Goal: Information Seeking & Learning: Learn about a topic

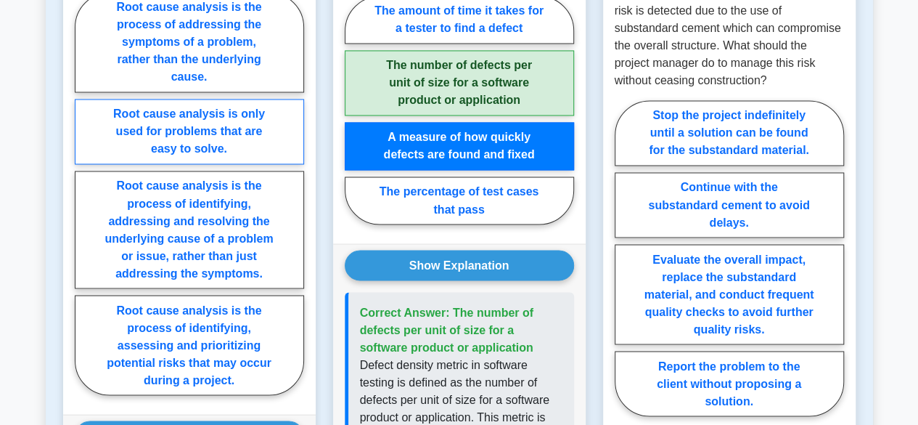
scroll to position [1173, 0]
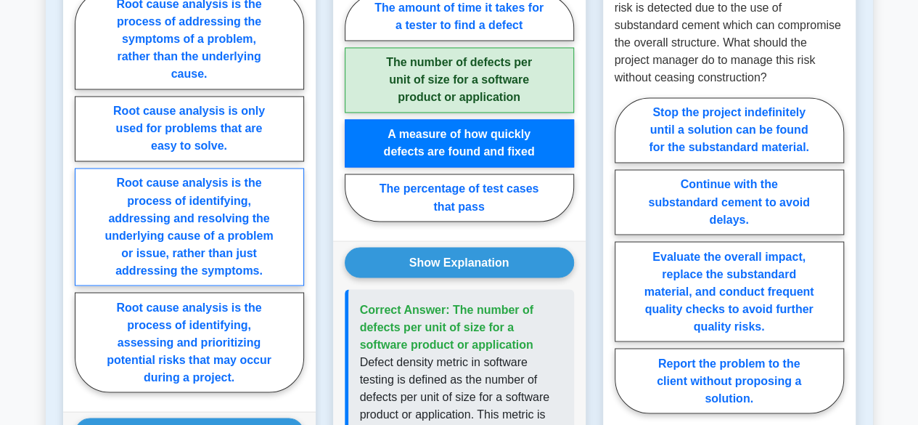
click at [218, 239] on label "Root cause analysis is the process of identifying, addressing and resolving the…" at bounding box center [189, 227] width 229 height 118
click at [84, 200] on input "Root cause analysis is the process of identifying, addressing and resolving the…" at bounding box center [79, 194] width 9 height 9
radio input "true"
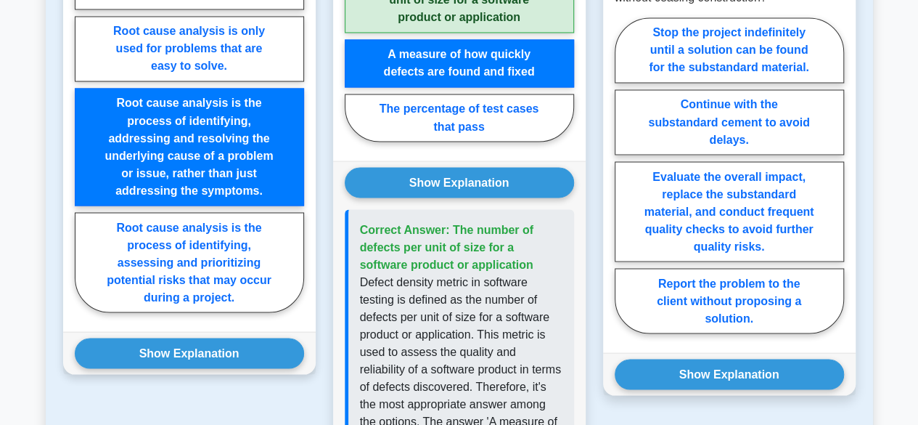
scroll to position [1254, 0]
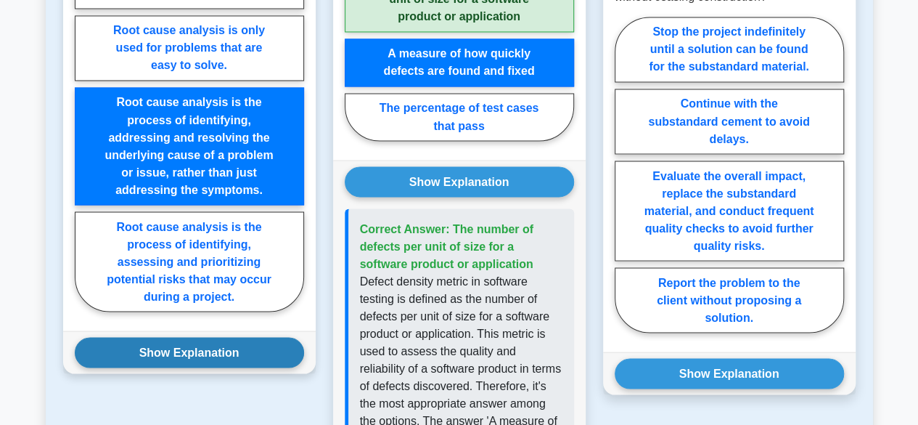
click at [224, 354] on button "Show Explanation" at bounding box center [189, 352] width 229 height 30
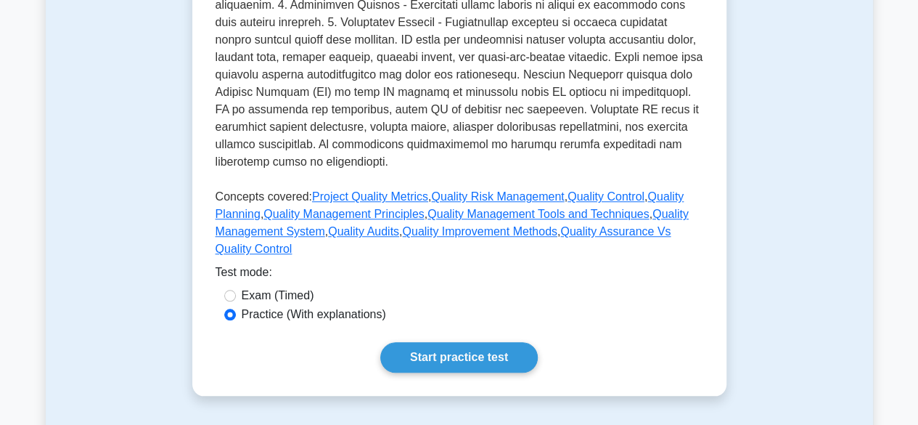
scroll to position [518, 0]
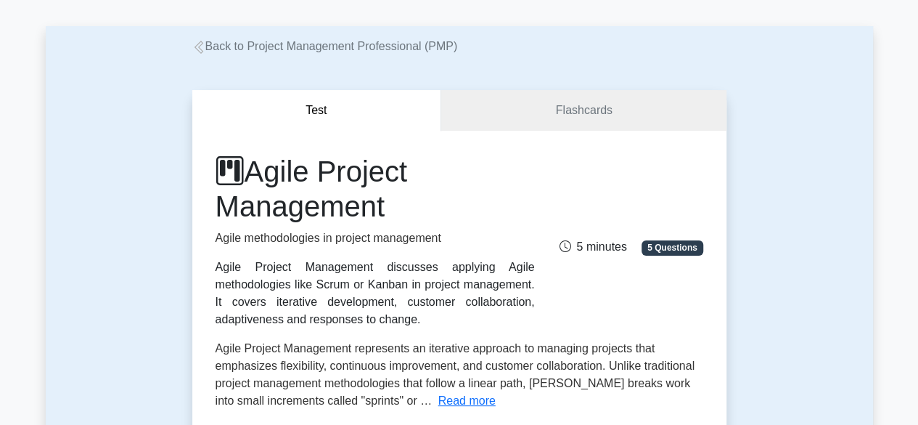
scroll to position [54, 0]
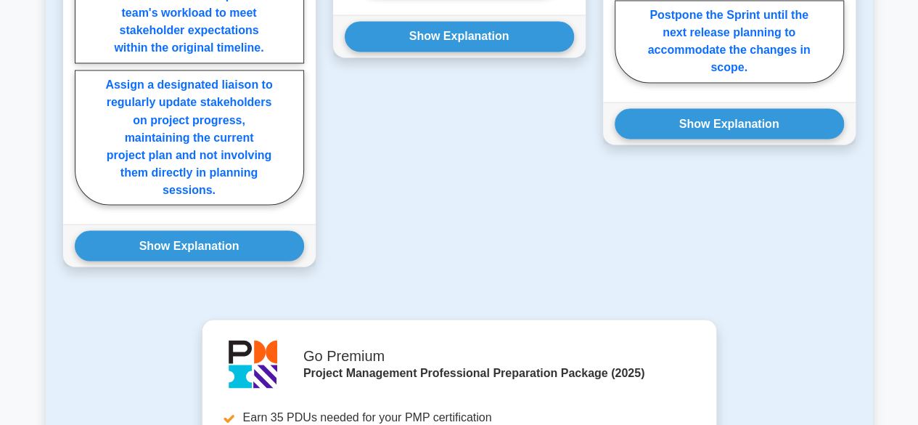
scroll to position [1260, 0]
